Goal: Task Accomplishment & Management: Complete application form

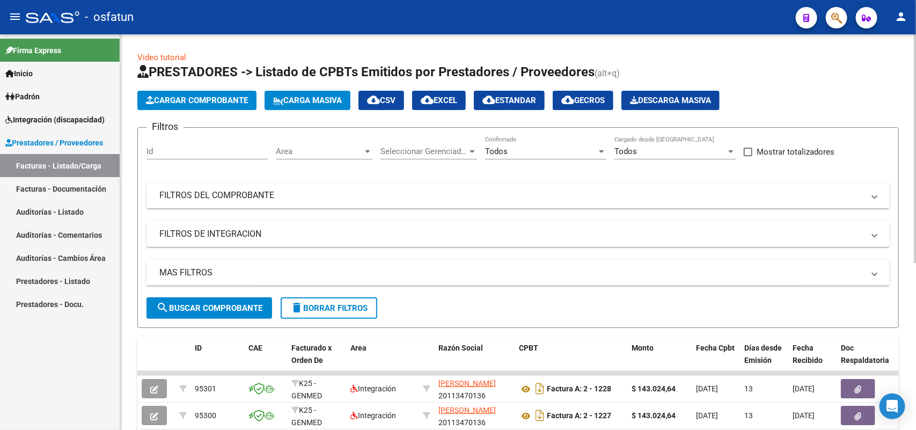
click at [231, 100] on span "Cargar Comprobante" at bounding box center [197, 101] width 102 height 10
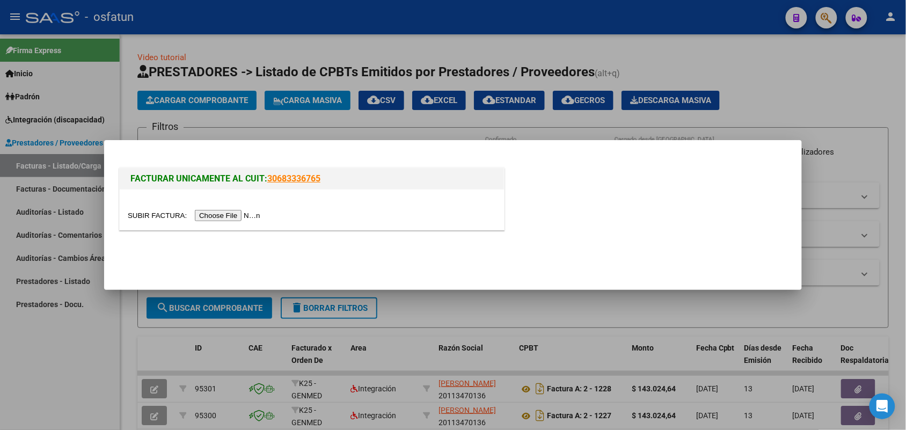
click at [240, 214] on input "file" at bounding box center [196, 215] width 136 height 11
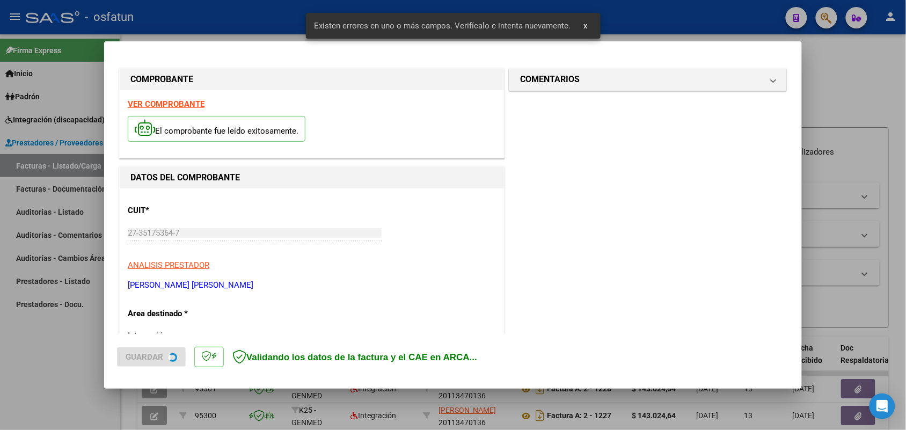
scroll to position [269, 0]
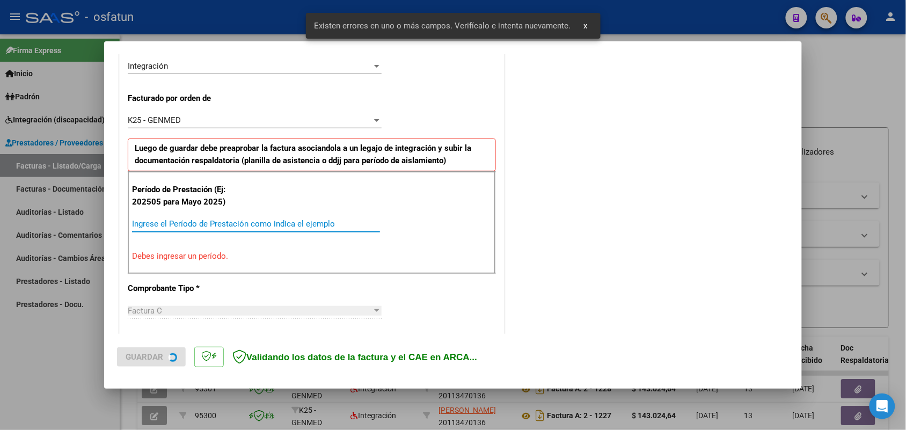
click at [228, 224] on input "Ingrese el Período de Prestación como indica el ejemplo" at bounding box center [256, 224] width 248 height 10
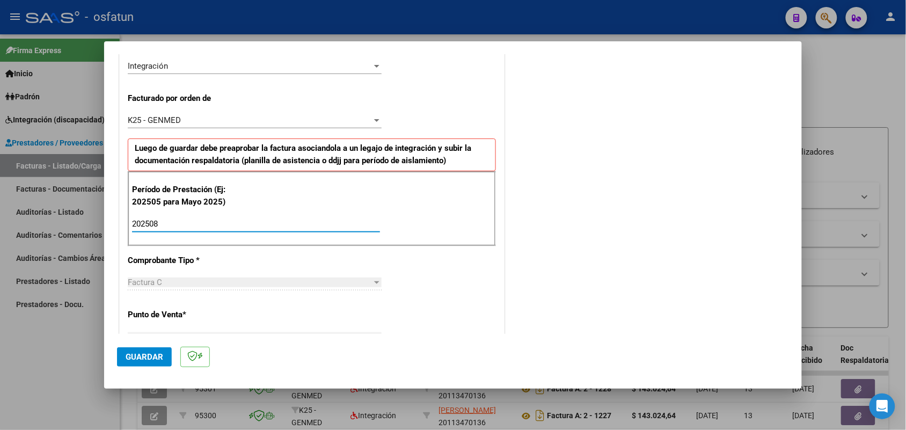
type input "202508"
click at [149, 352] on span "Guardar" at bounding box center [145, 357] width 38 height 10
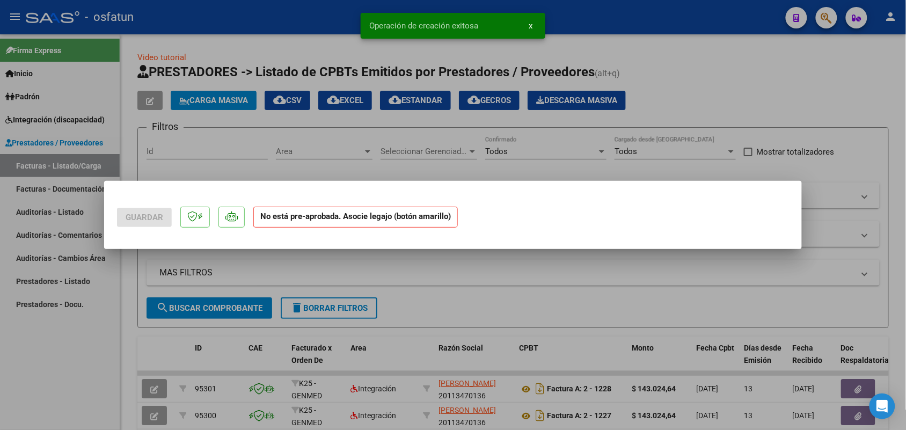
scroll to position [0, 0]
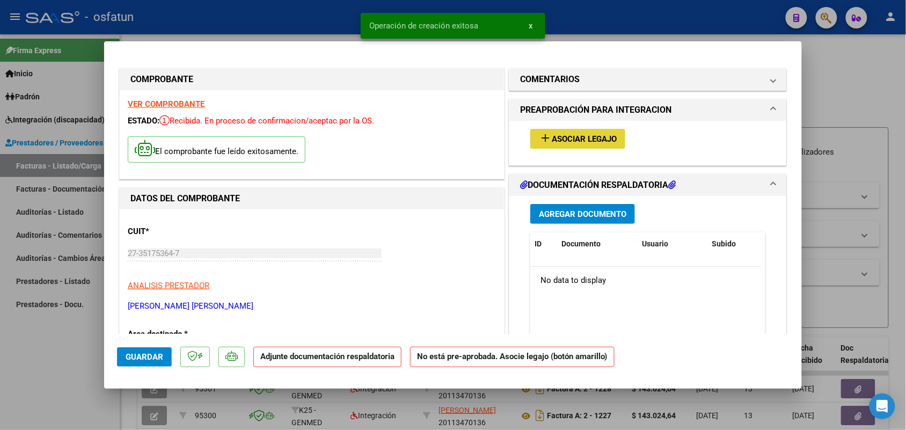
click at [564, 141] on span "Asociar Legajo" at bounding box center [584, 139] width 65 height 10
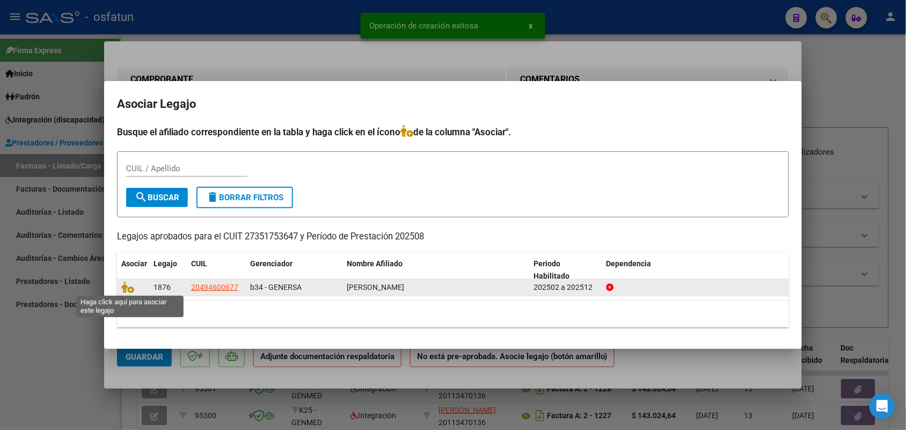
click at [135, 286] on span at bounding box center [129, 287] width 16 height 9
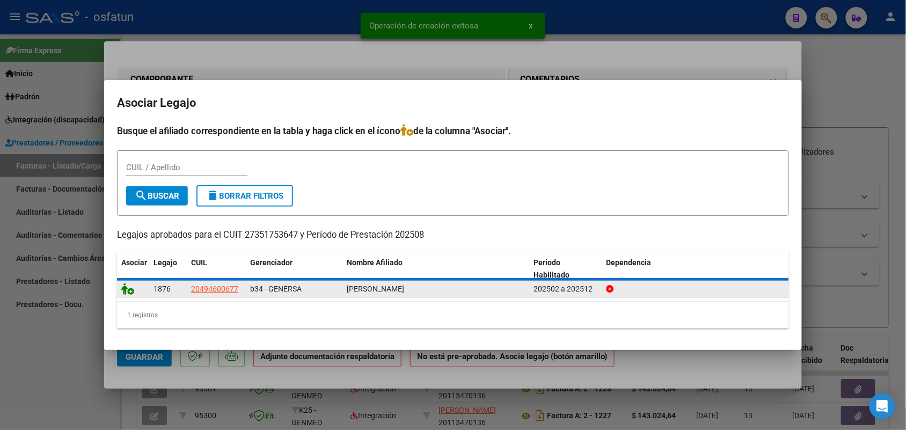
click at [127, 290] on icon at bounding box center [127, 289] width 13 height 12
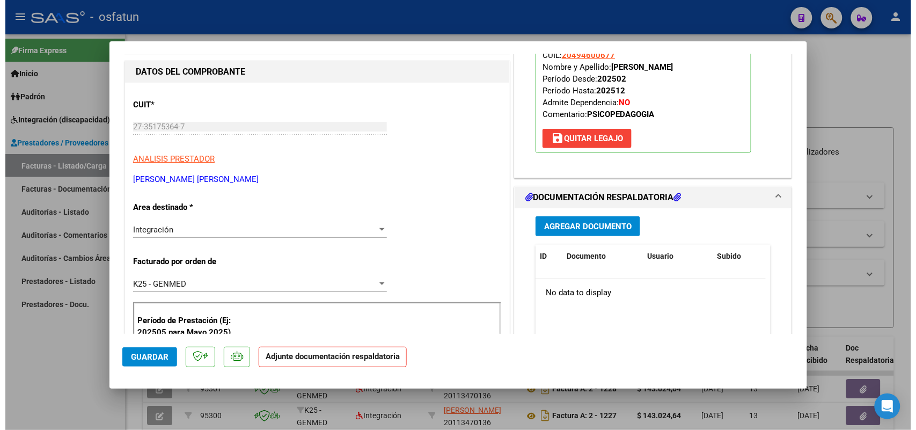
scroll to position [134, 0]
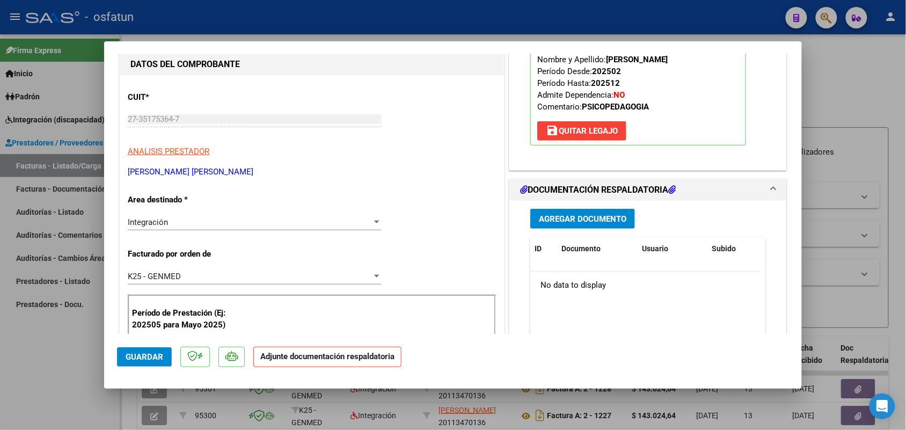
click at [542, 215] on span "Agregar Documento" at bounding box center [582, 219] width 87 height 10
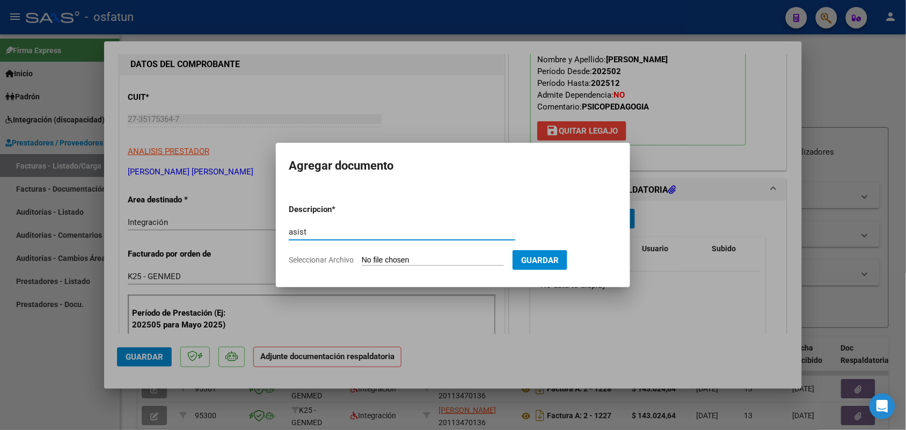
type input "asist"
click at [430, 257] on input "Seleccionar Archivo" at bounding box center [433, 261] width 142 height 10
type input "C:\fakepath\Planilla asistencia [PERSON_NAME]-Psicopedagog.pdf"
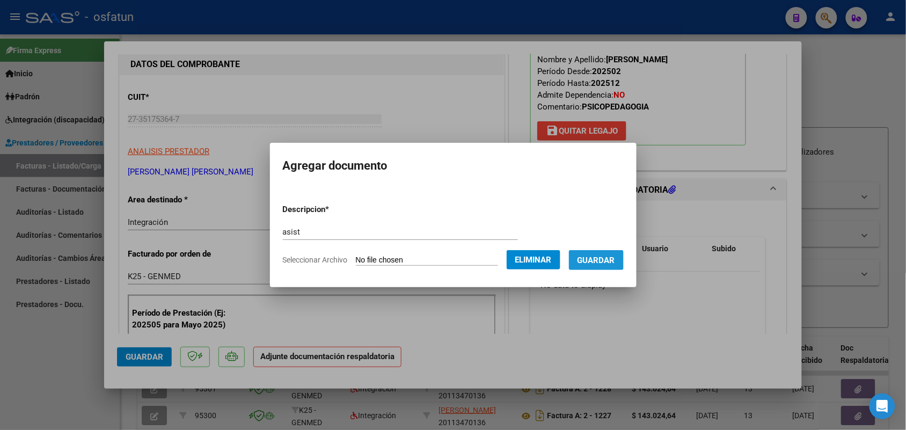
drag, startPoint x: 602, startPoint y: 257, endPoint x: 596, endPoint y: 258, distance: 5.5
click at [601, 256] on span "Guardar" at bounding box center [597, 261] width 38 height 10
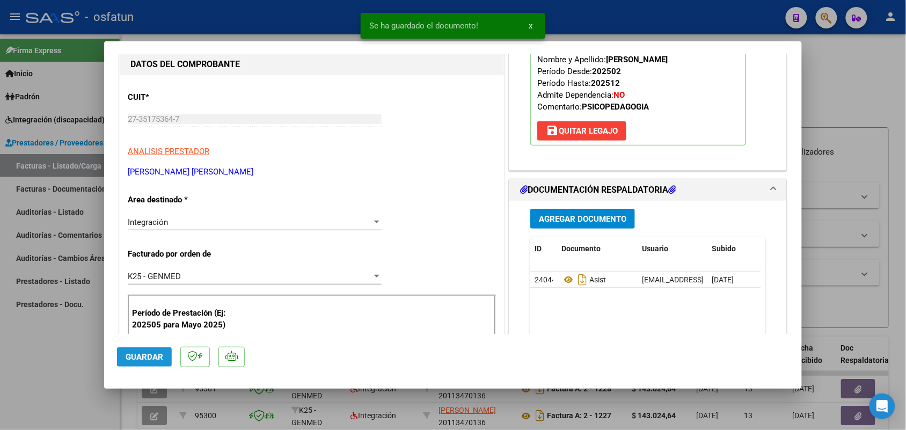
click at [148, 352] on span "Guardar" at bounding box center [145, 357] width 38 height 10
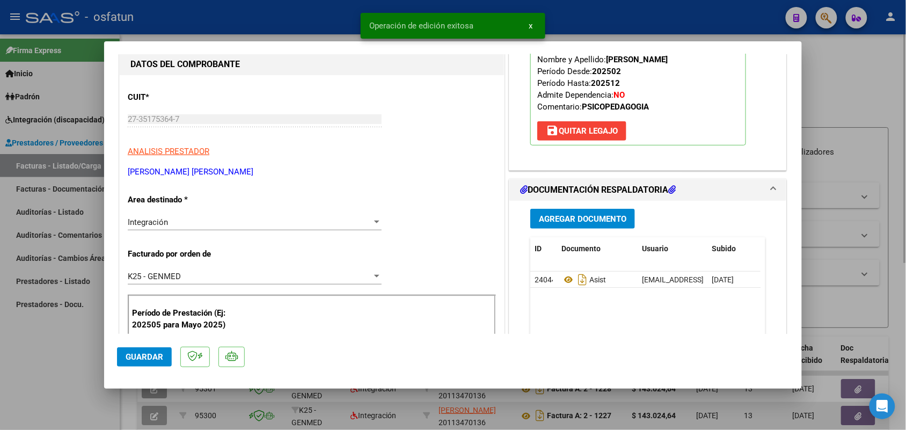
drag, startPoint x: 49, startPoint y: 345, endPoint x: 245, endPoint y: 417, distance: 208.9
click at [52, 347] on div at bounding box center [453, 215] width 906 height 430
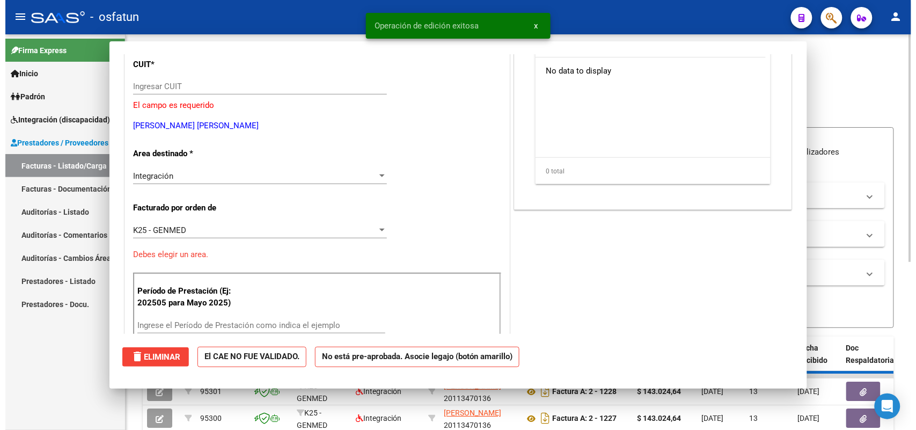
scroll to position [0, 0]
